Goal: Find specific page/section: Find specific page/section

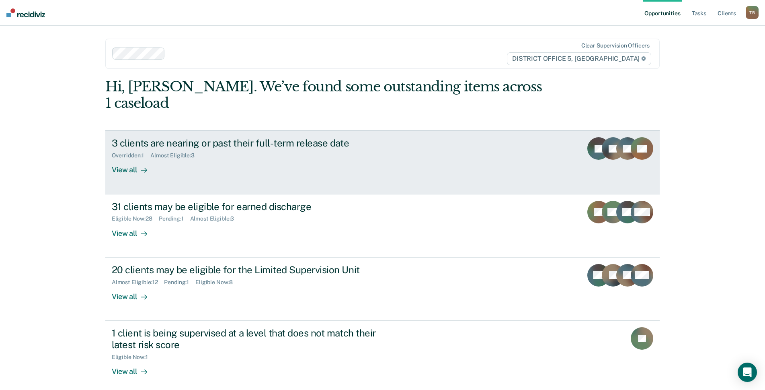
click at [269, 149] on div "Overridden : 1 Almost Eligible : 3" at bounding box center [253, 154] width 282 height 10
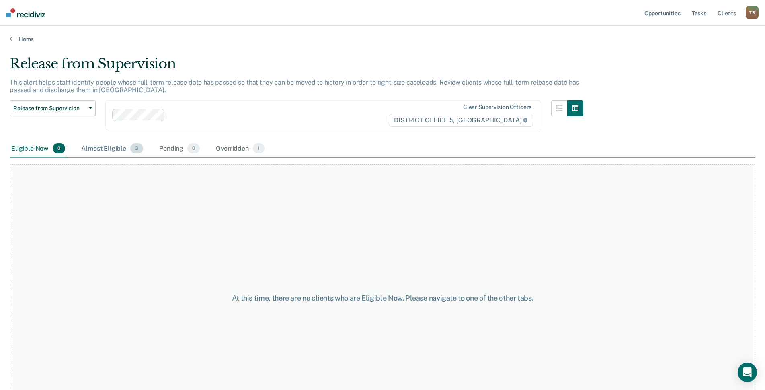
click at [115, 147] on div "Almost Eligible 3" at bounding box center [112, 149] width 65 height 18
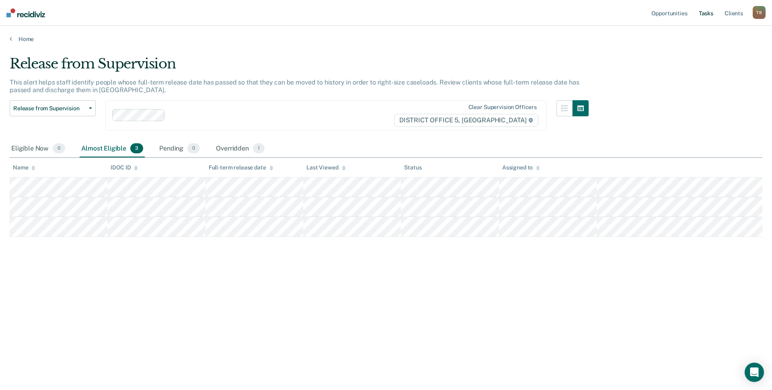
click at [707, 8] on link "Tasks" at bounding box center [706, 13] width 18 height 26
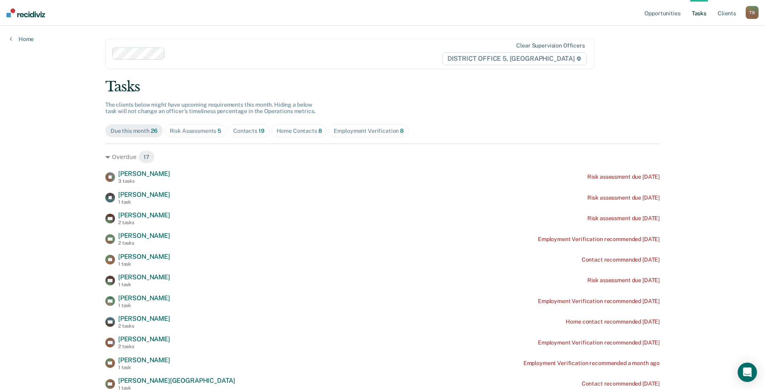
click at [199, 129] on div "Risk Assessments 5" at bounding box center [196, 131] width 52 height 7
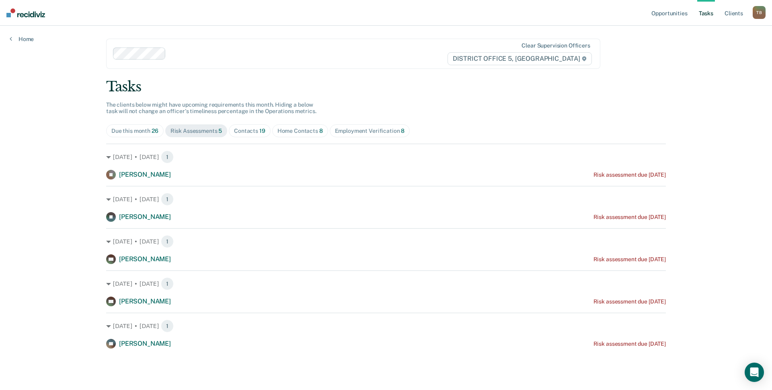
click at [249, 130] on div "Contacts 19" at bounding box center [249, 131] width 31 height 7
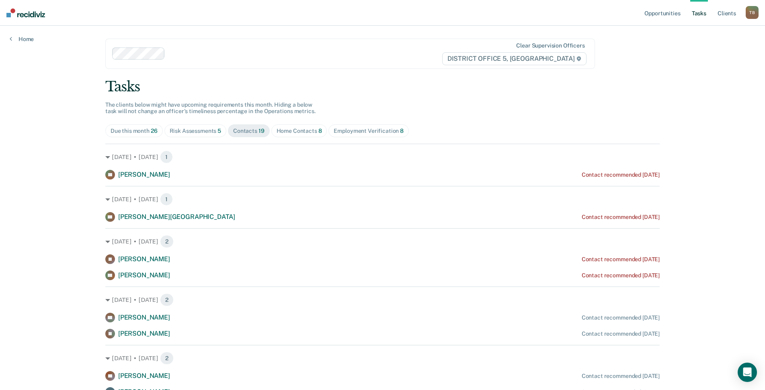
click at [302, 135] on span "Home Contacts 8" at bounding box center [299, 130] width 56 height 13
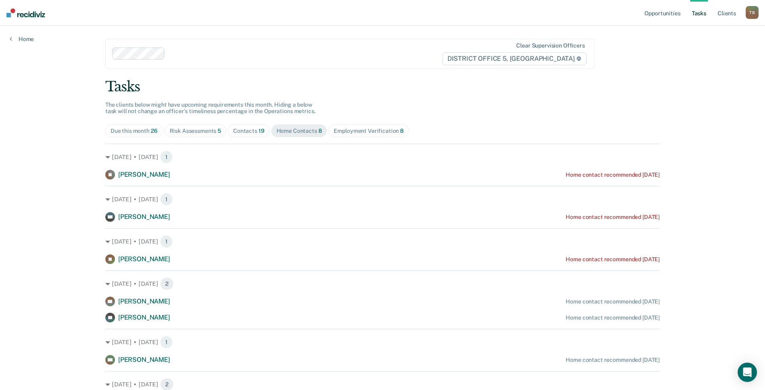
click at [244, 129] on div "Contacts 19" at bounding box center [248, 131] width 31 height 7
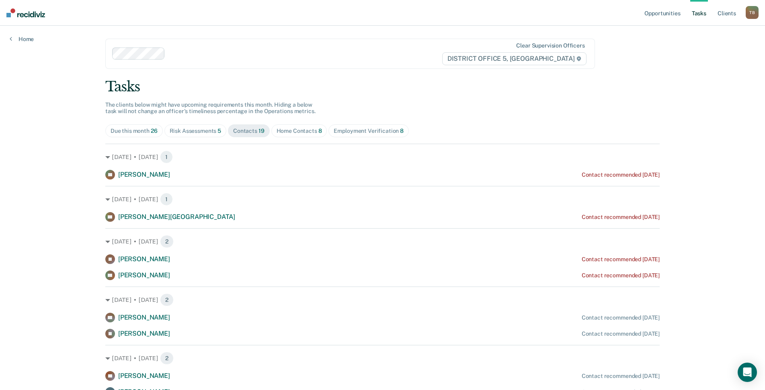
click at [292, 130] on div "Home Contacts 8" at bounding box center [299, 131] width 45 height 7
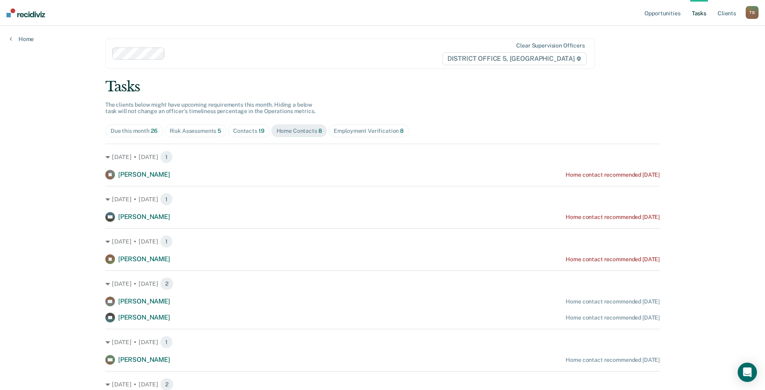
click at [243, 130] on div "Contacts 19" at bounding box center [248, 131] width 31 height 7
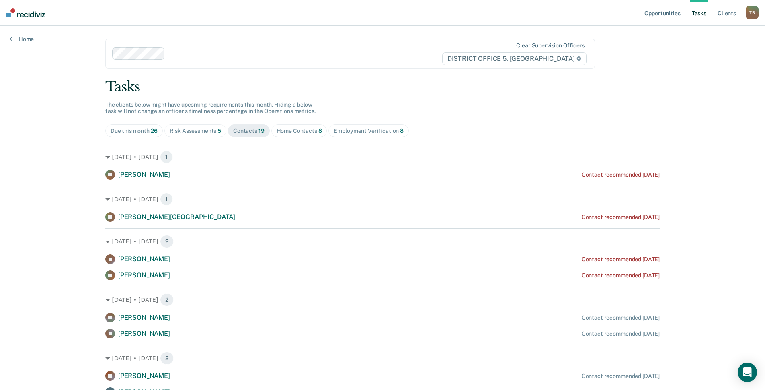
click at [288, 128] on div "Home Contacts 8" at bounding box center [299, 131] width 45 height 7
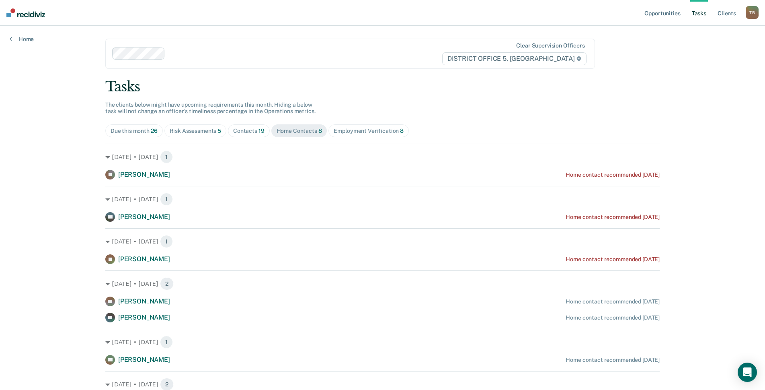
click at [367, 133] on div "Employment Verification 8" at bounding box center [369, 131] width 70 height 7
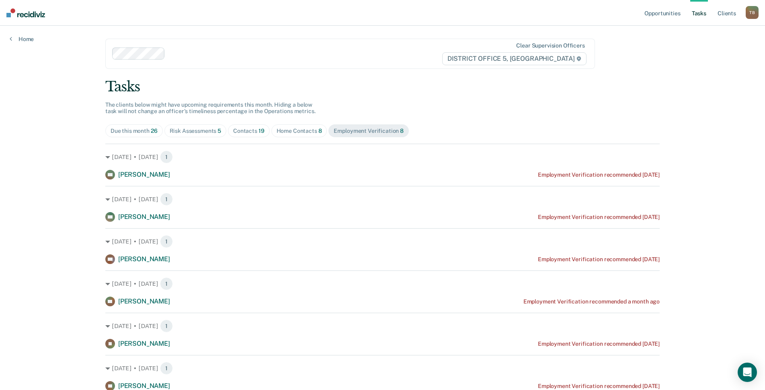
click at [304, 128] on div "Home Contacts 8" at bounding box center [299, 131] width 45 height 7
